Goal: Task Accomplishment & Management: Manage account settings

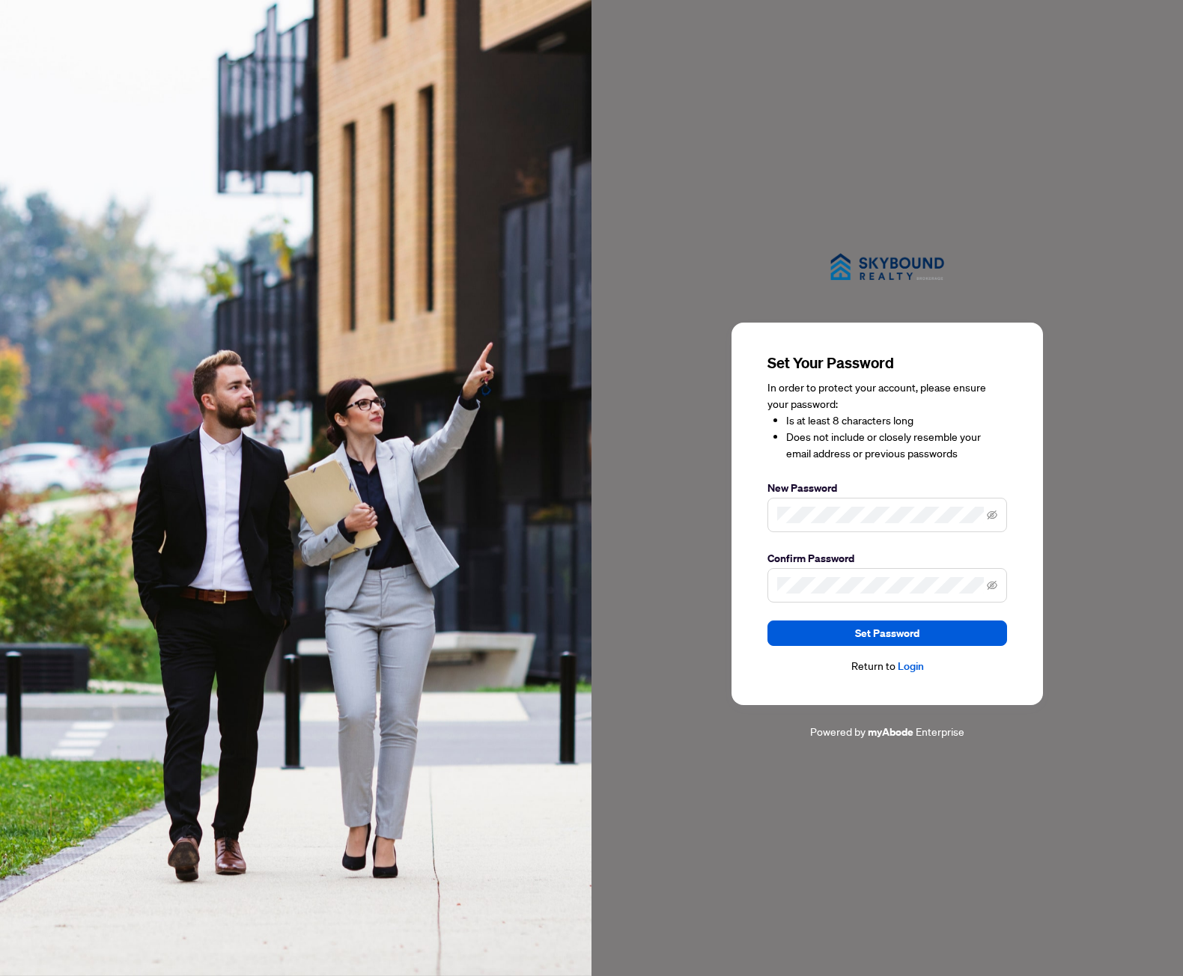
click at [819, 502] on span at bounding box center [888, 515] width 240 height 34
click at [875, 626] on span "Set Password" at bounding box center [887, 634] width 64 height 24
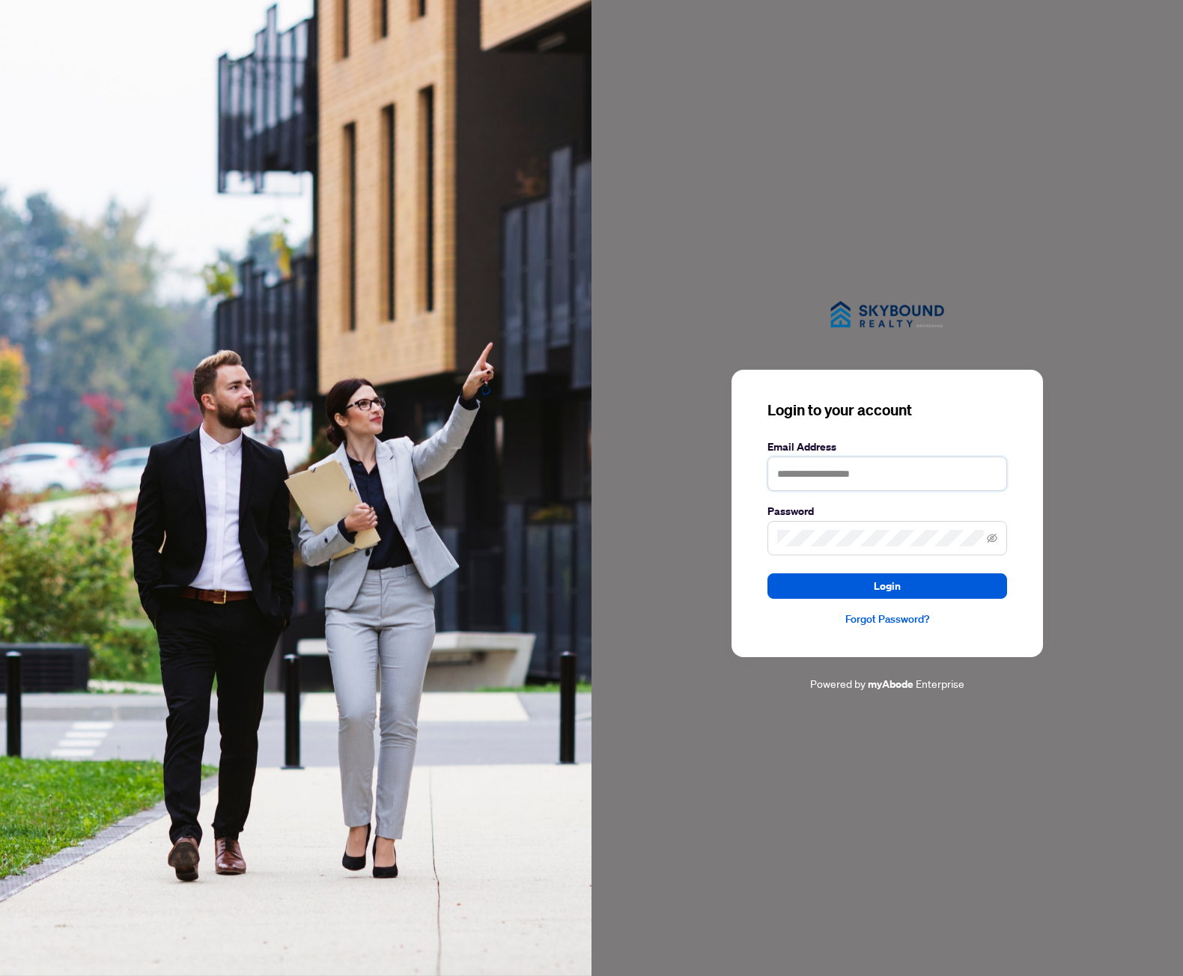
click at [842, 473] on input "text" at bounding box center [888, 474] width 240 height 34
click at [834, 474] on input "text" at bounding box center [888, 474] width 240 height 34
type input "**********"
click at [914, 578] on button "Login" at bounding box center [888, 586] width 240 height 25
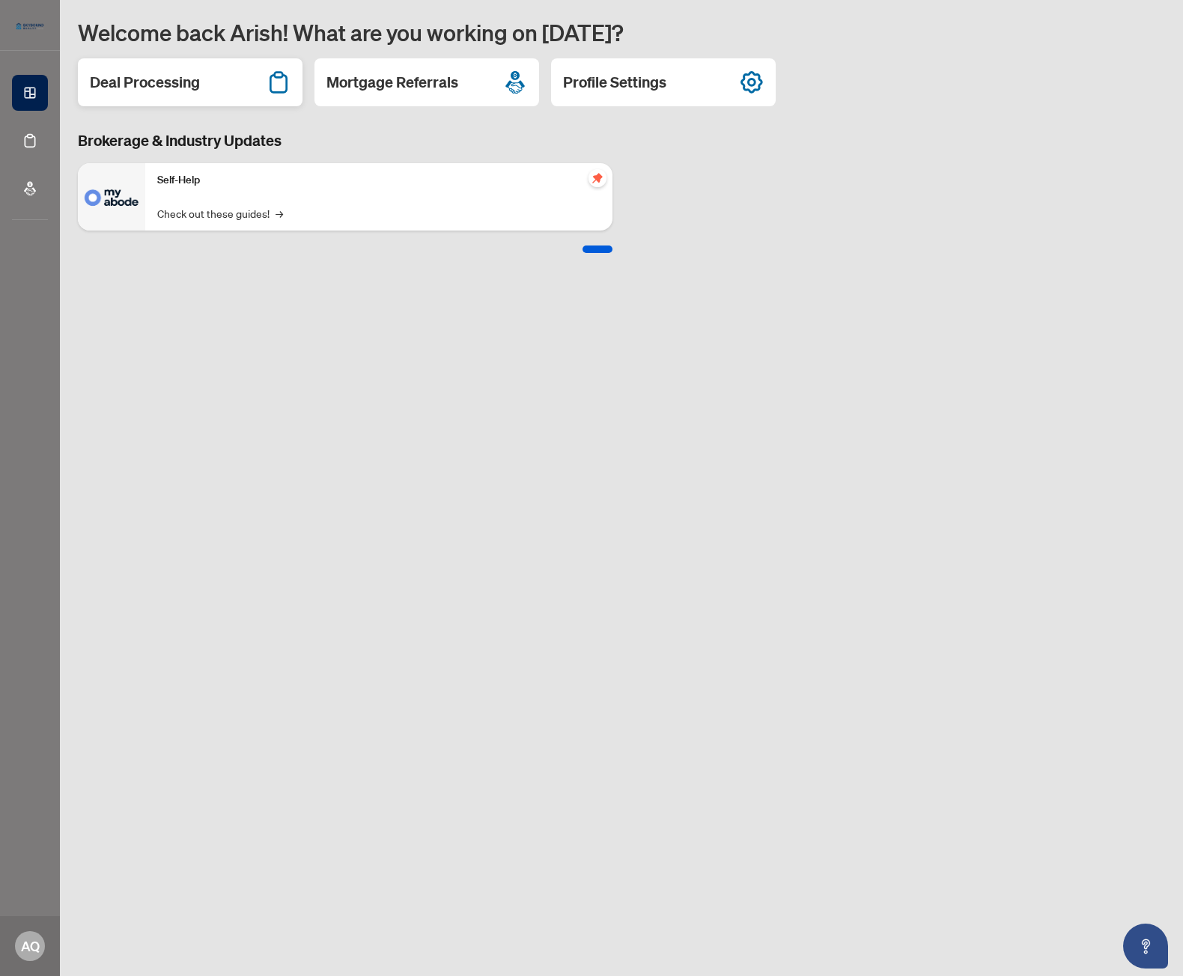
click at [160, 84] on h2 "Deal Processing" at bounding box center [145, 82] width 110 height 21
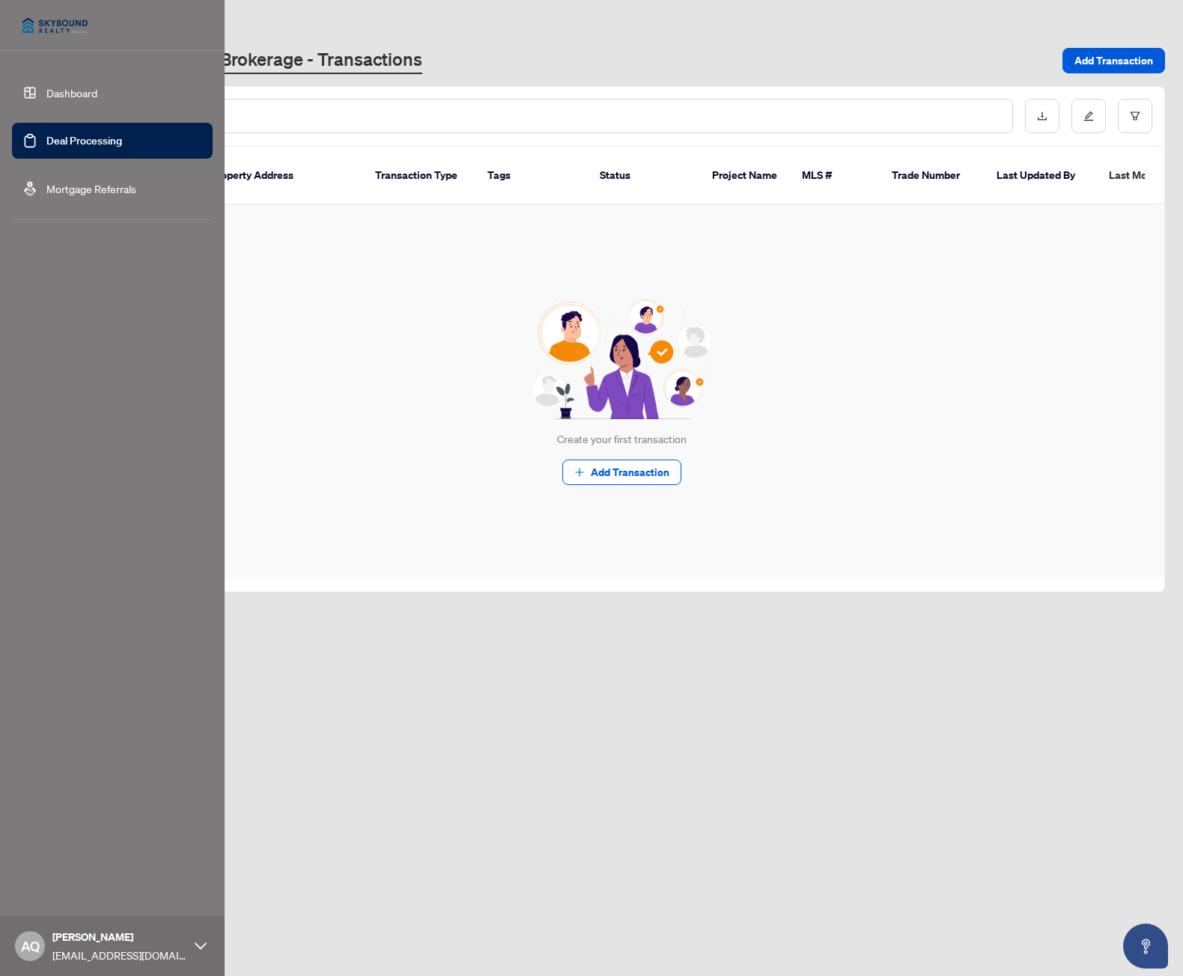
click at [46, 89] on link "Dashboard" at bounding box center [71, 92] width 51 height 13
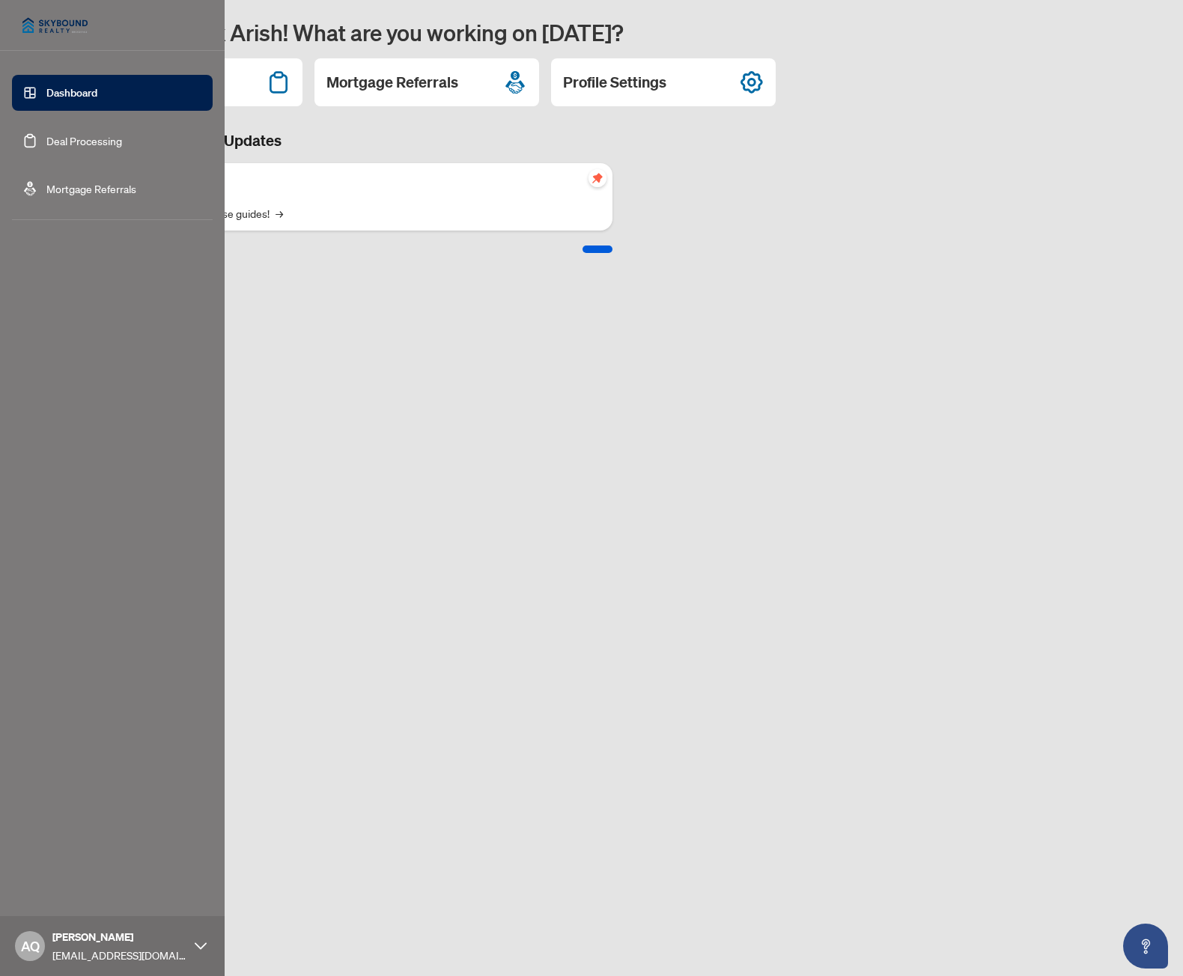
click at [22, 26] on img at bounding box center [55, 25] width 86 height 36
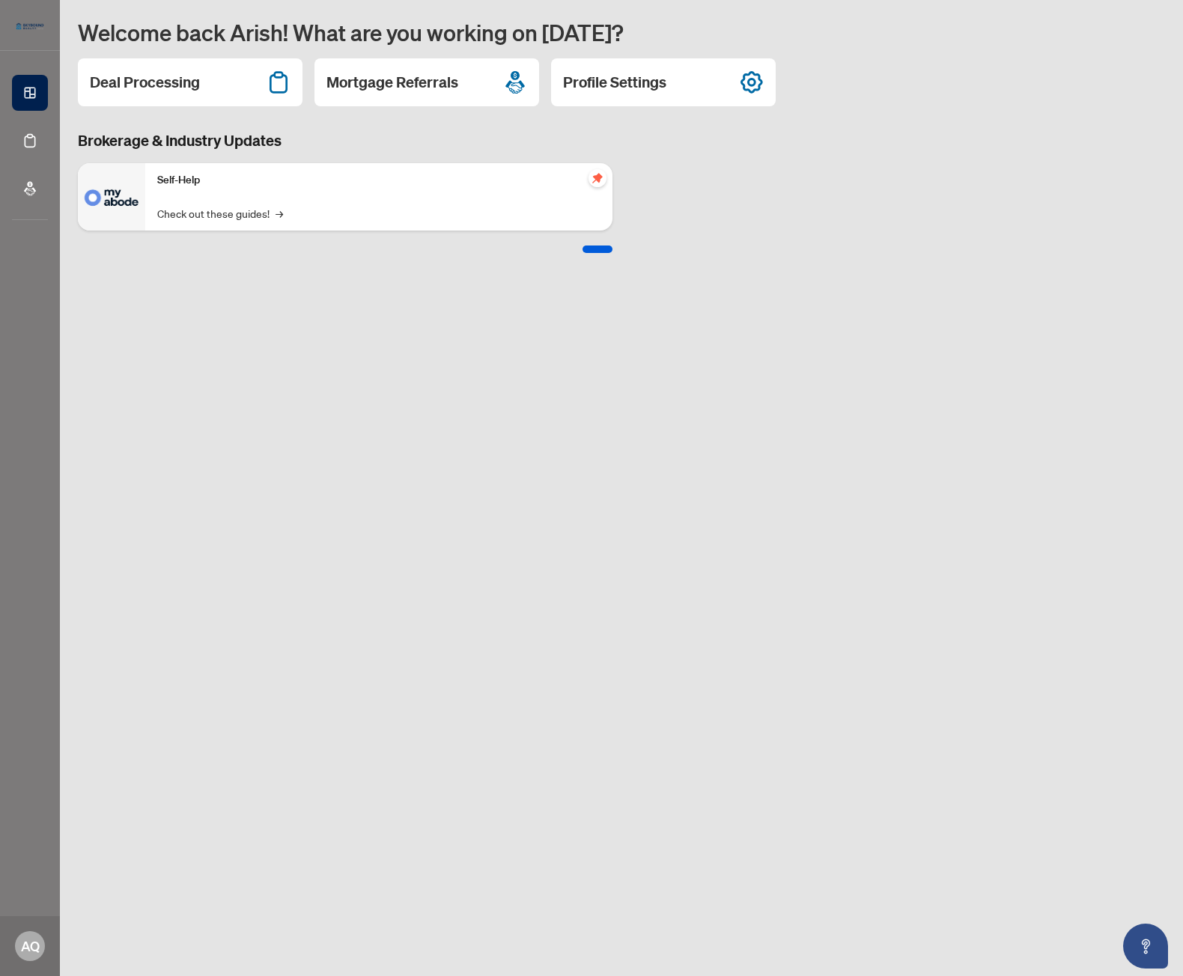
click at [1080, 66] on div "Deal Processing Mortgage Referrals Profile Settings" at bounding box center [621, 82] width 1087 height 48
click at [761, 74] on icon at bounding box center [752, 82] width 24 height 24
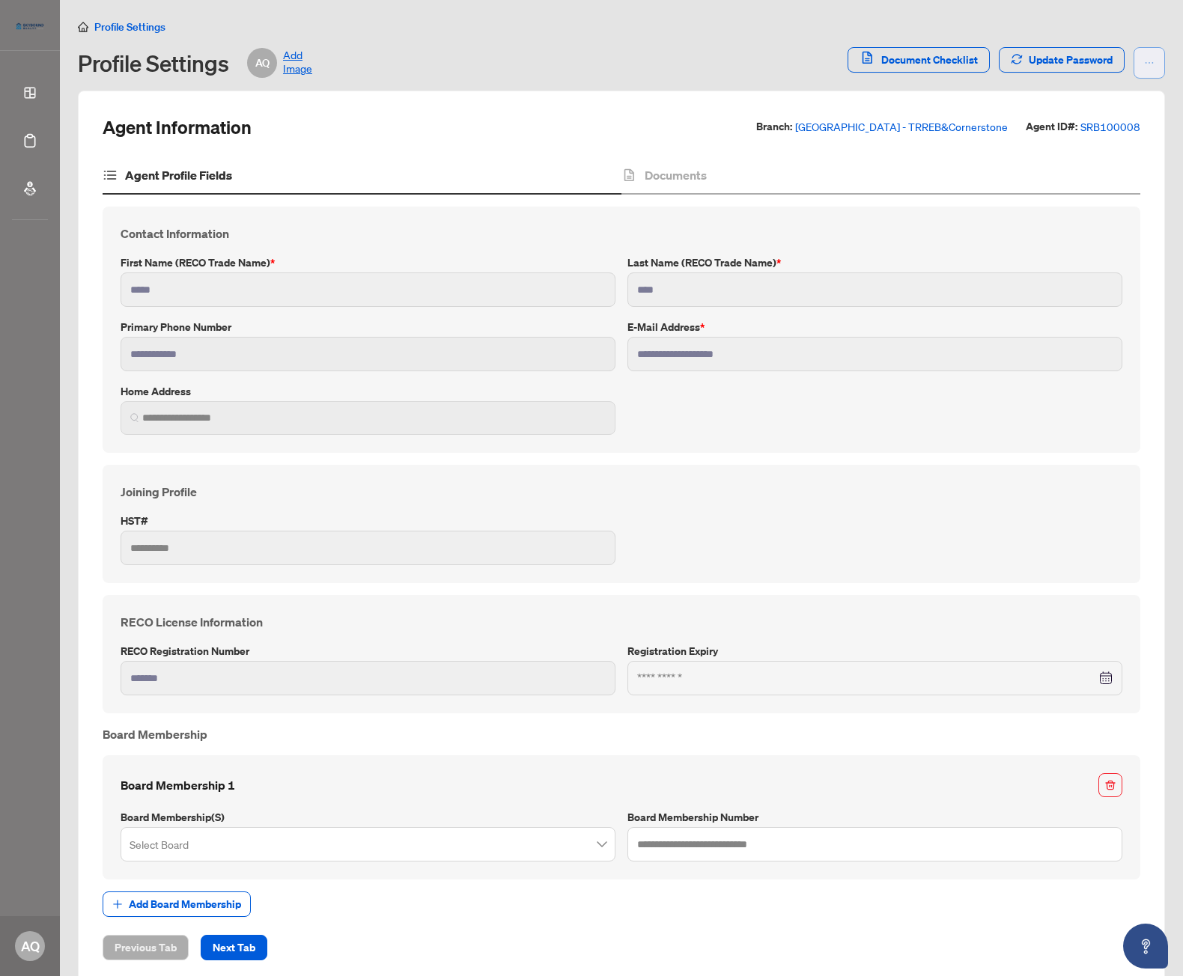
click at [1144, 64] on icon "ellipsis" at bounding box center [1149, 63] width 10 height 10
click at [103, 25] on span "Profile Settings" at bounding box center [129, 26] width 71 height 13
click at [95, 28] on span "Profile Settings" at bounding box center [129, 26] width 71 height 13
click at [123, 25] on span "Profile Settings" at bounding box center [129, 26] width 71 height 13
click at [136, 25] on span "Profile Settings" at bounding box center [129, 26] width 71 height 13
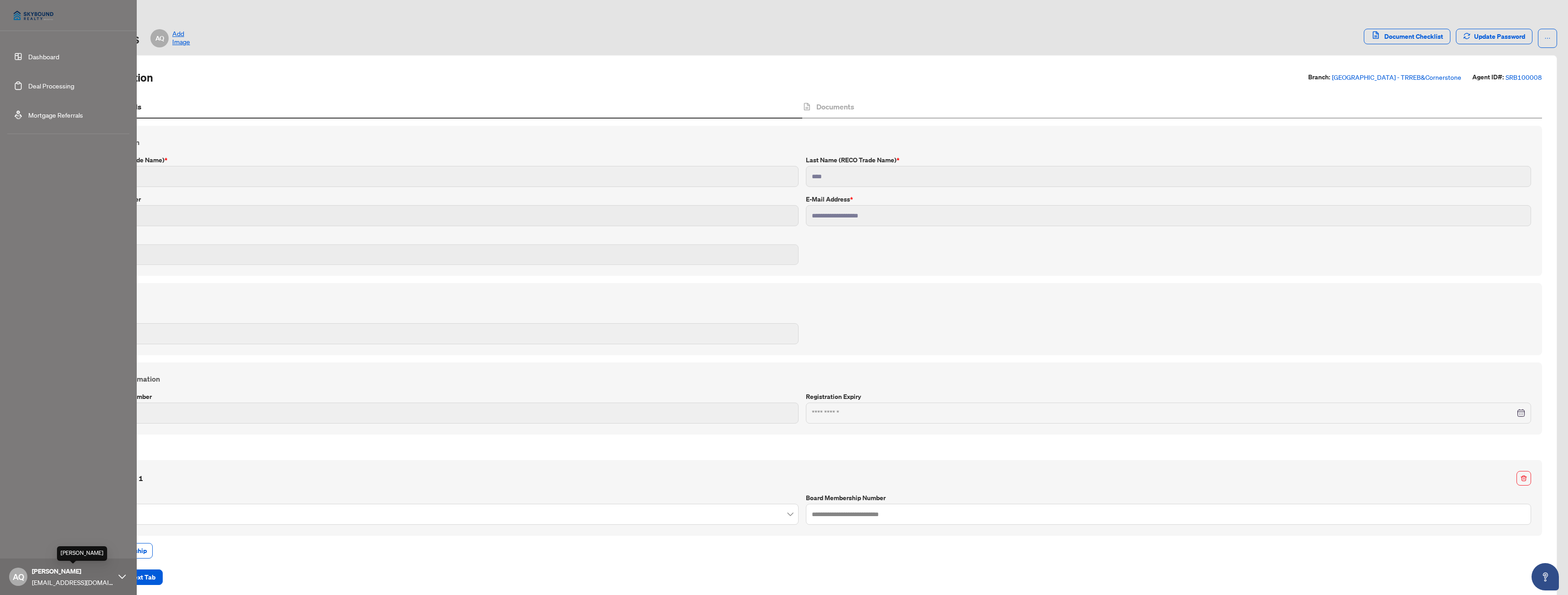
click at [111, 572] on span "[PERSON_NAME]" at bounding box center [72, 571] width 82 height 10
click at [43, 513] on div "MY ACCOUNT Logout Profile Settings" at bounding box center [68, 523] width 137 height 67
click at [37, 522] on span "Logout" at bounding box center [37, 523] width 21 height 15
